Goal: Task Accomplishment & Management: Manage account settings

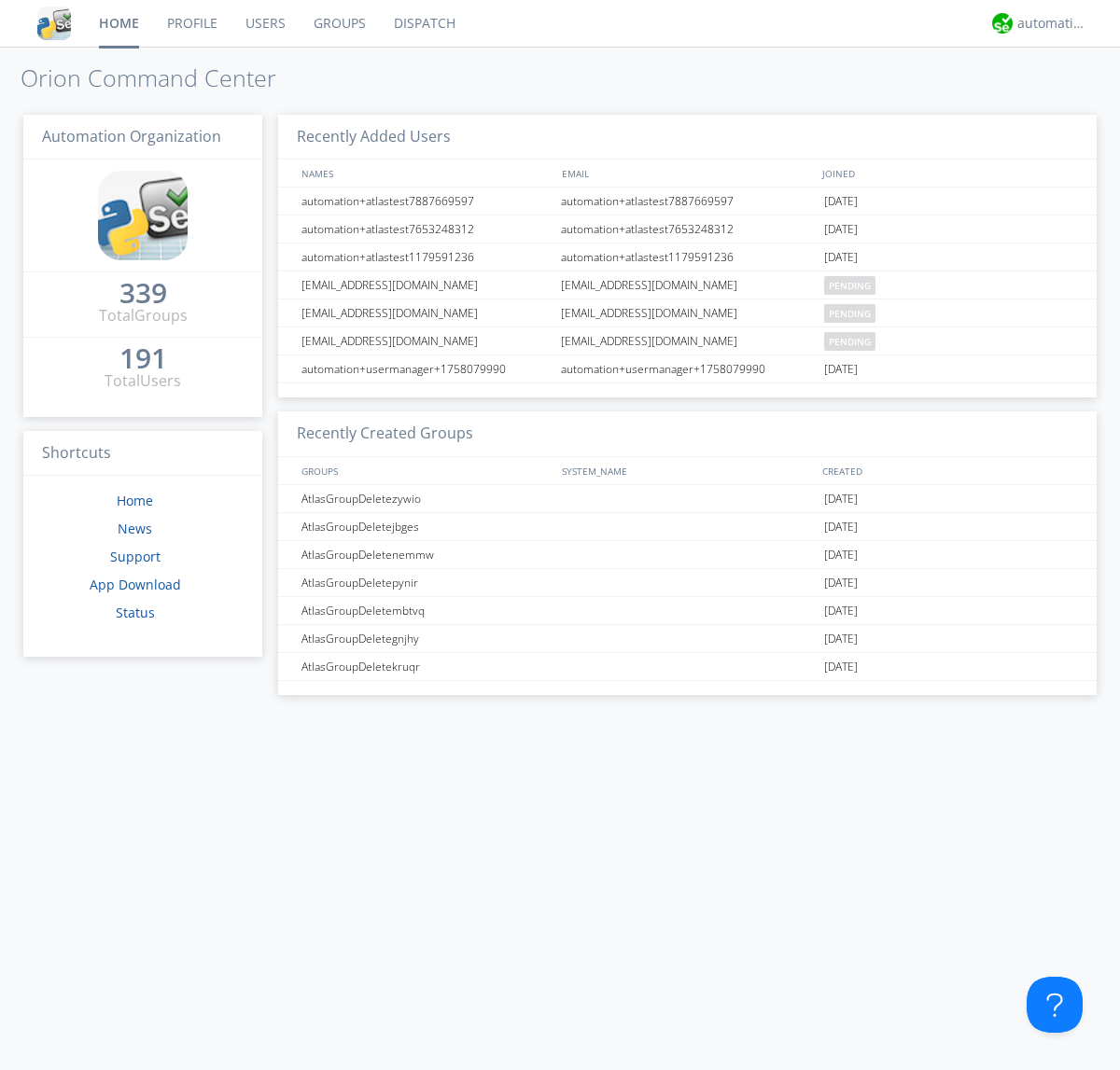
click at [264, 24] on link "Users" at bounding box center [265, 24] width 68 height 47
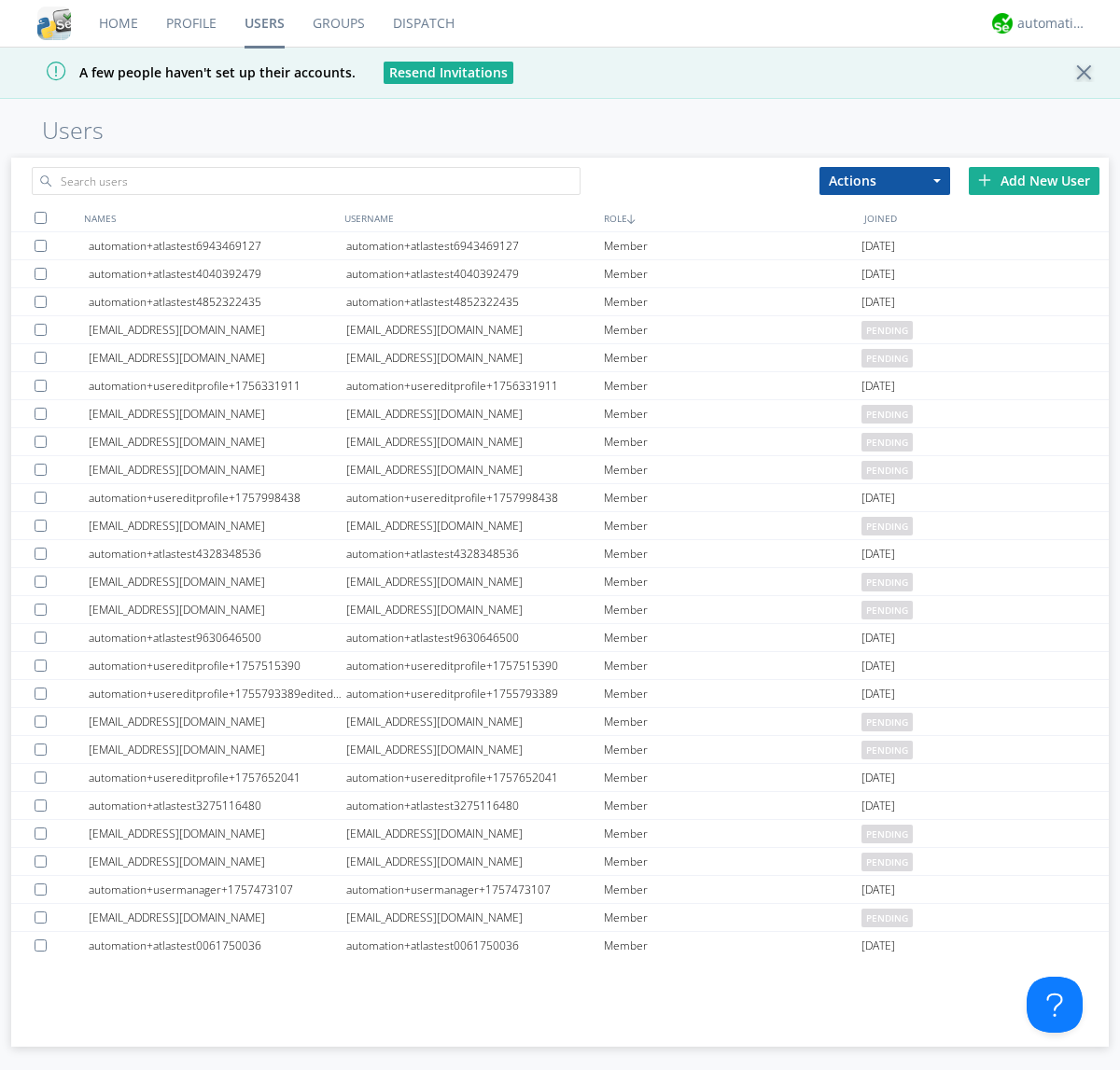
click at [1034, 180] on div "Add New User" at bounding box center [1034, 181] width 131 height 28
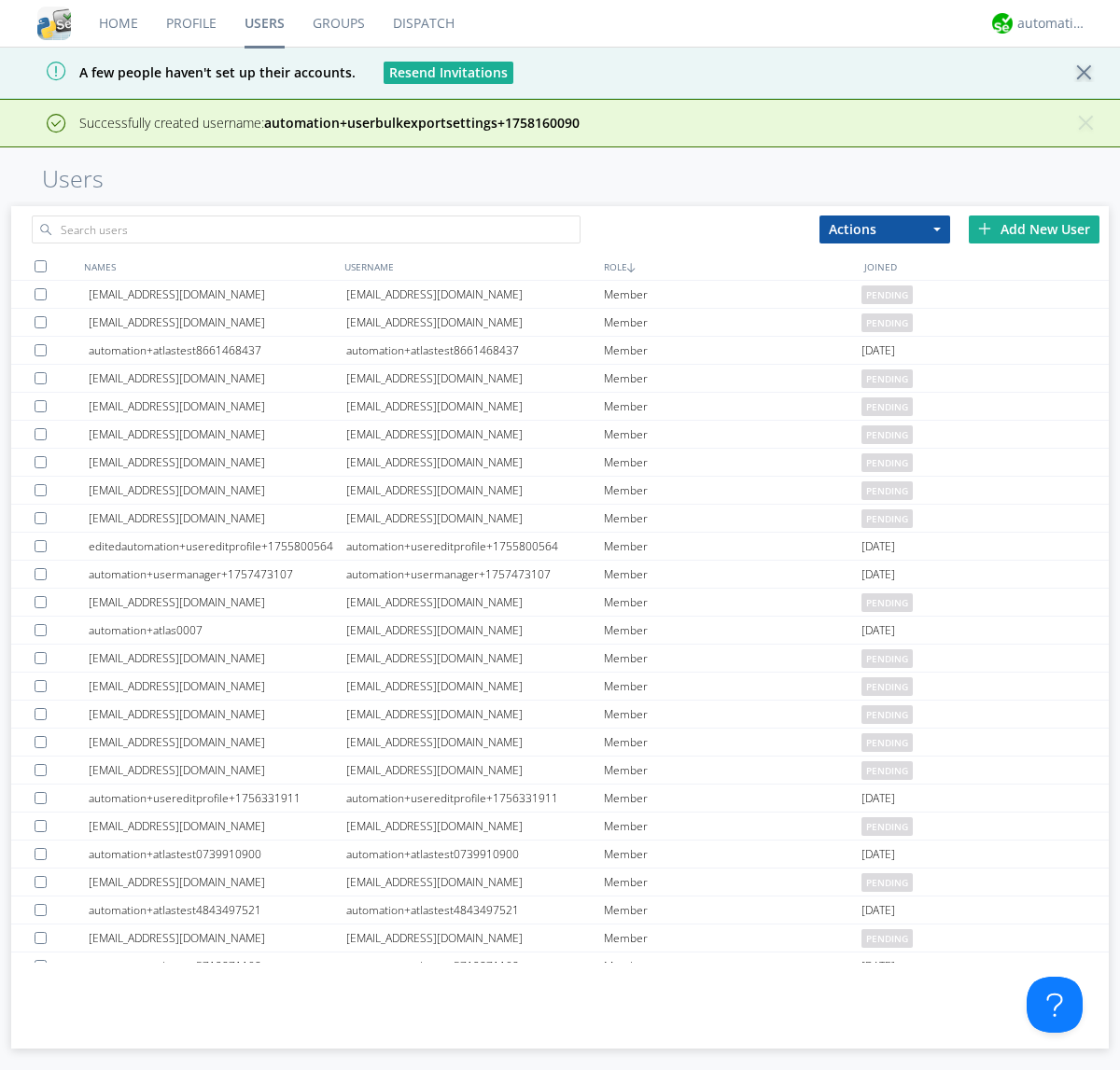
click at [1034, 229] on div "Add New User" at bounding box center [1034, 230] width 131 height 28
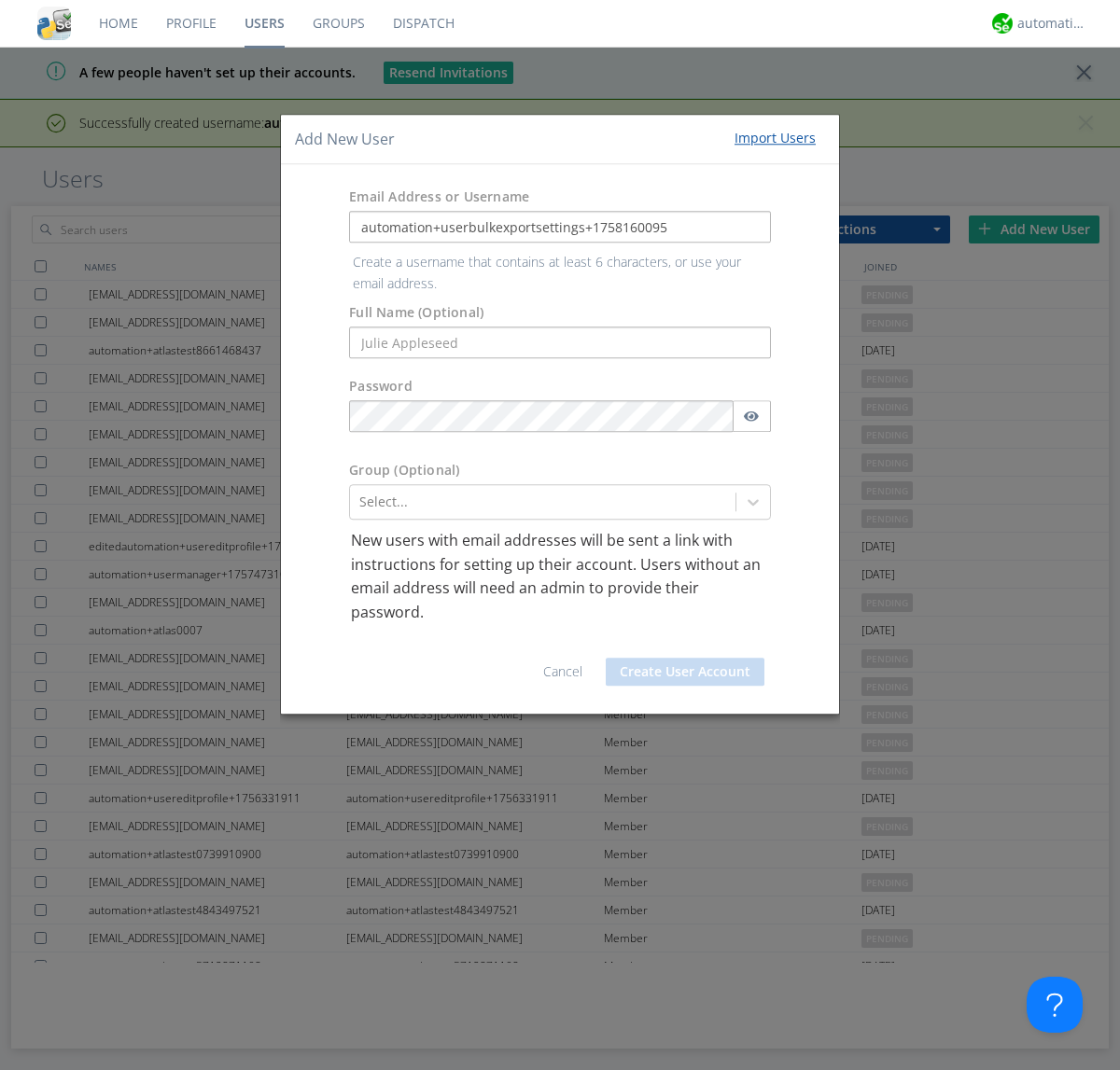
type input "automation+userbulkexportsettings+1758160095"
click at [685, 658] on button "Create User Account" at bounding box center [685, 671] width 159 height 28
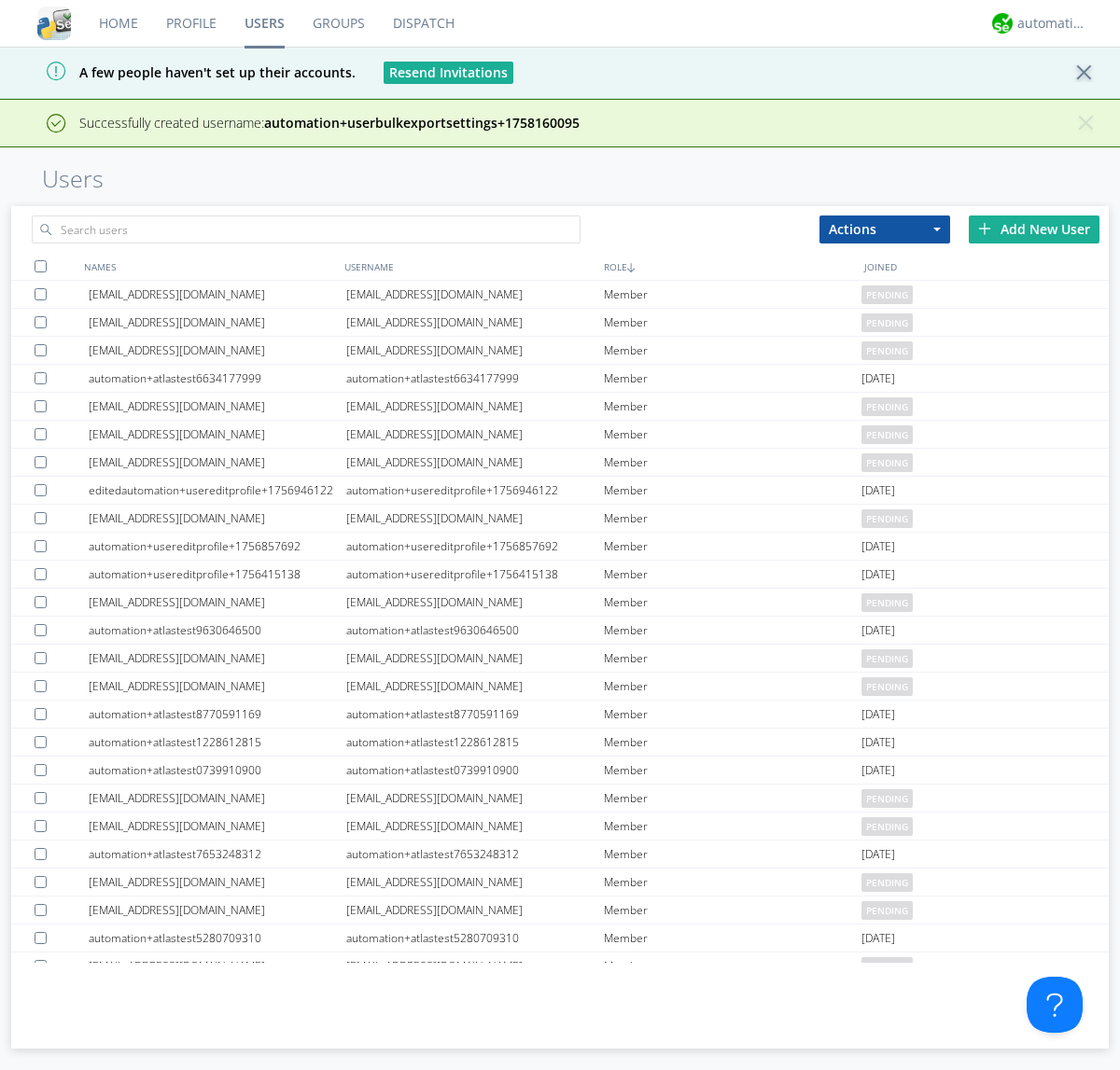
click at [1034, 229] on div "Add New User" at bounding box center [1034, 230] width 131 height 28
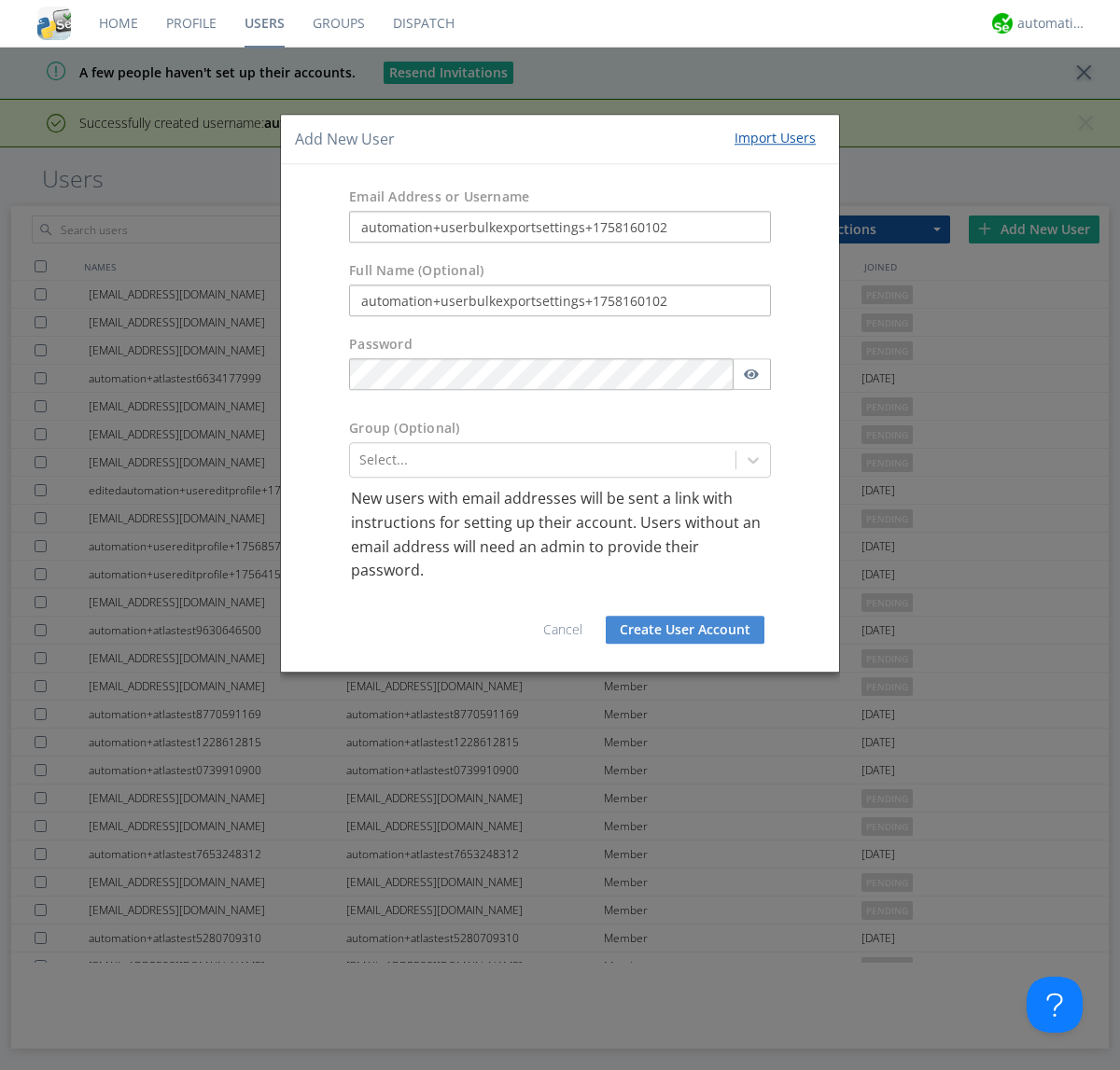
click at [685, 629] on button "Create User Account" at bounding box center [685, 629] width 159 height 28
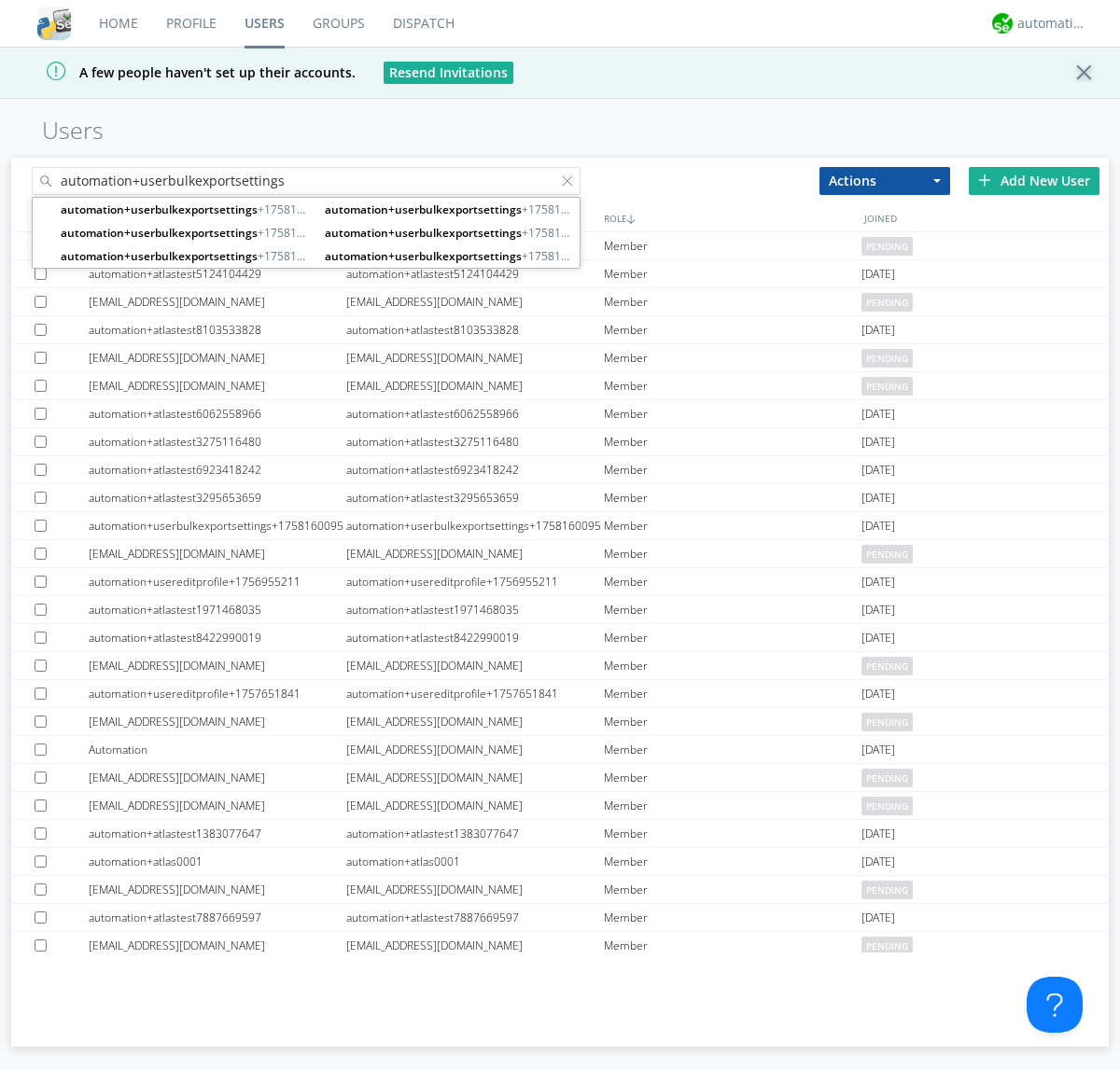
type input "automation+userbulkexportsettings"
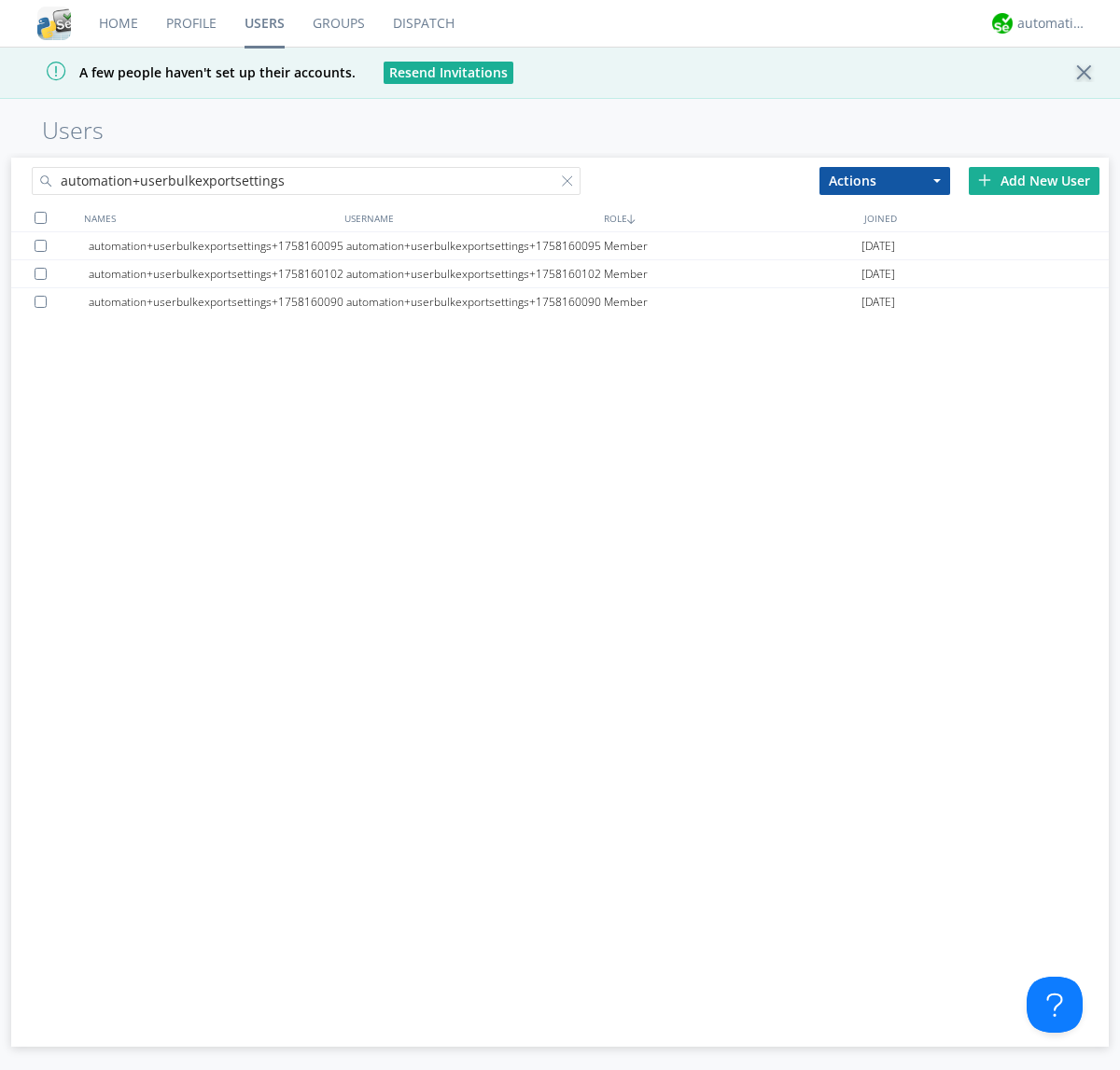
click at [40, 218] on div at bounding box center [40, 218] width 12 height 12
click at [884, 180] on button "Actions" at bounding box center [884, 181] width 131 height 28
click at [0, 0] on link "Export Users" at bounding box center [0, 0] width 0 height 0
click at [571, 184] on div at bounding box center [570, 185] width 19 height 19
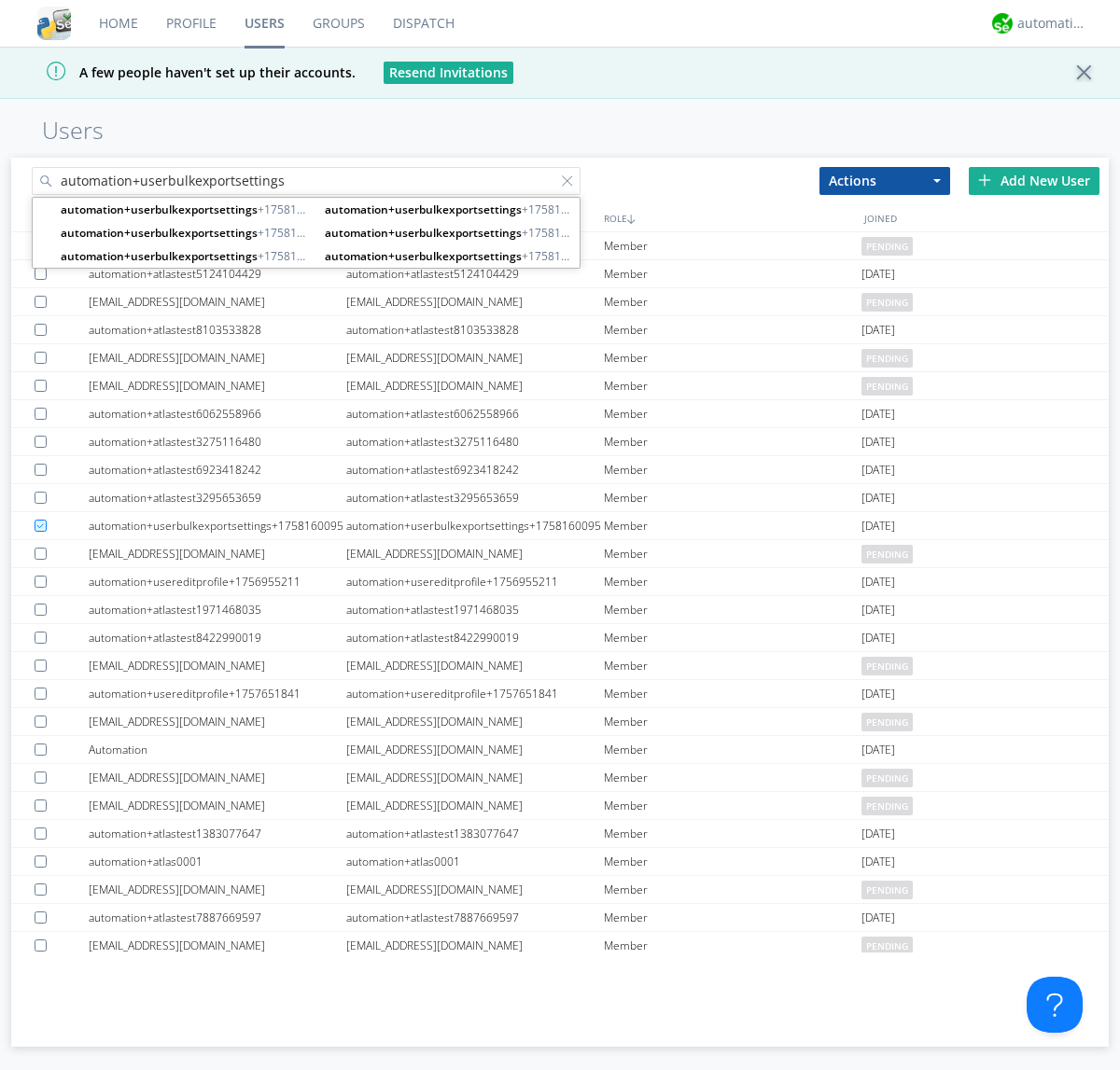
type input "automation+userbulkexportsettings"
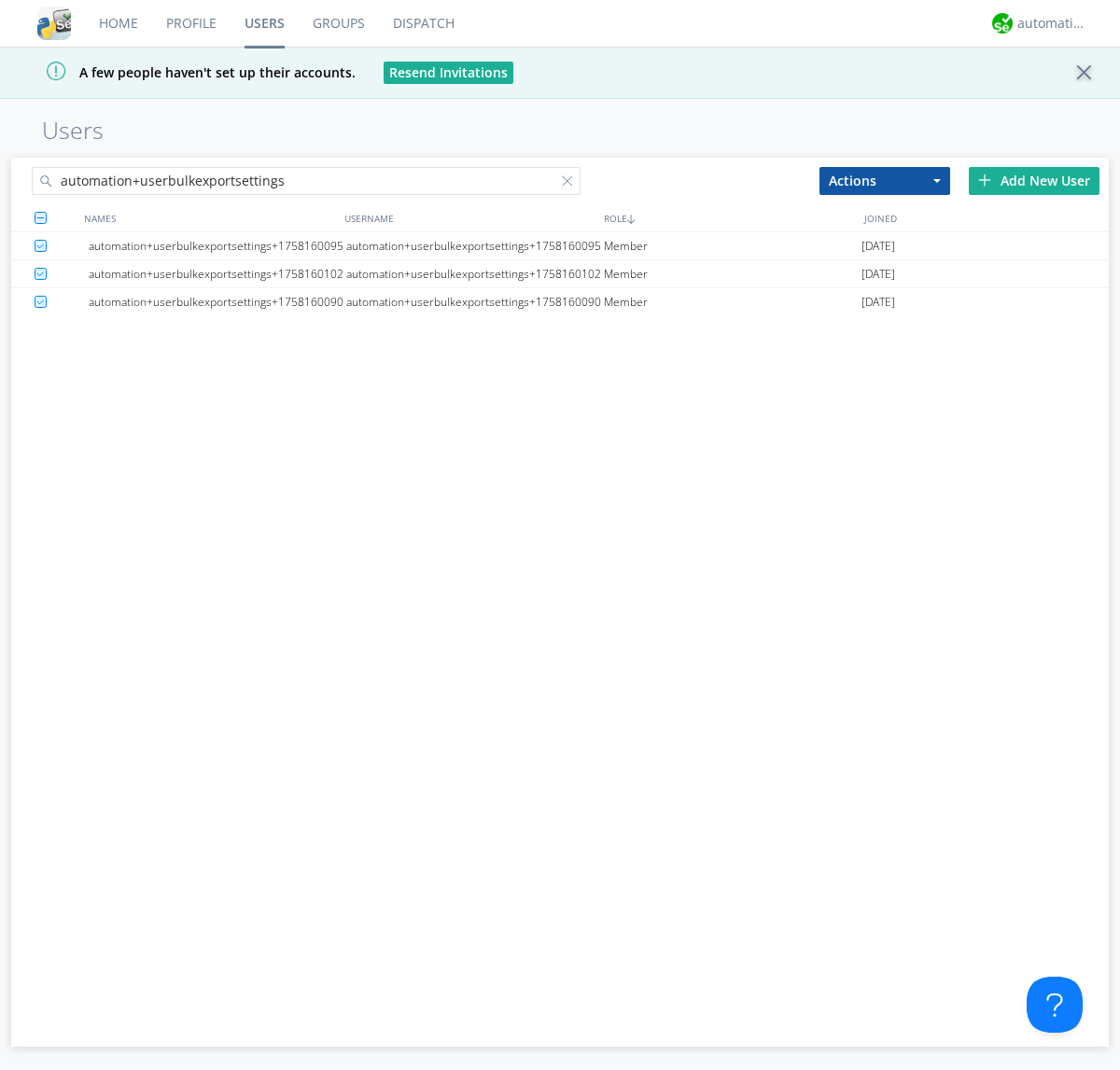
click at [884, 180] on button "Actions" at bounding box center [884, 181] width 131 height 28
click at [0, 0] on link "Delete User" at bounding box center [0, 0] width 0 height 0
